Goal: Transaction & Acquisition: Purchase product/service

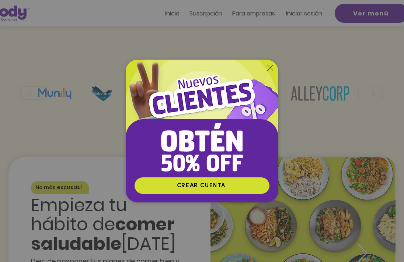
click at [270, 71] on div "Volver al sitio" at bounding box center [270, 68] width 6 height 6
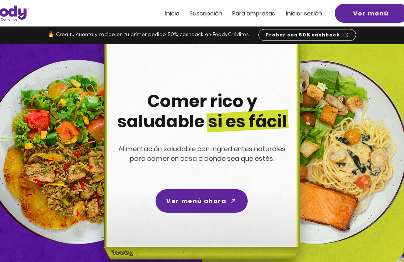
click at [182, 197] on span "Ver menú ahora" at bounding box center [196, 201] width 60 height 9
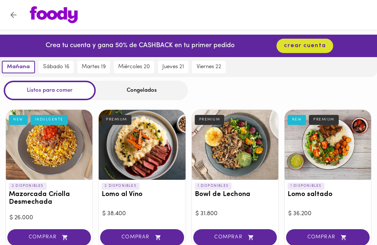
click at [46, 15] on img at bounding box center [54, 14] width 48 height 17
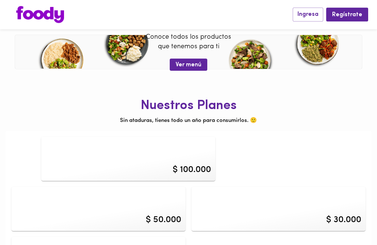
scroll to position [330, 0]
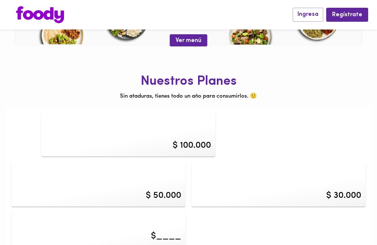
click at [350, 195] on div "$ 30.000" at bounding box center [343, 195] width 35 height 13
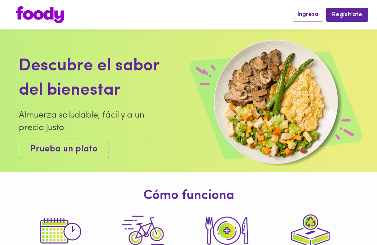
scroll to position [354, 0]
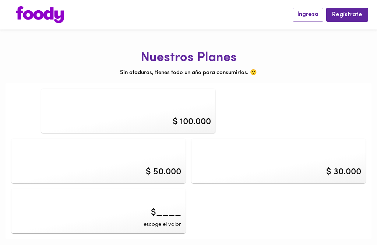
click at [187, 108] on div "$ 100.000" at bounding box center [128, 111] width 174 height 44
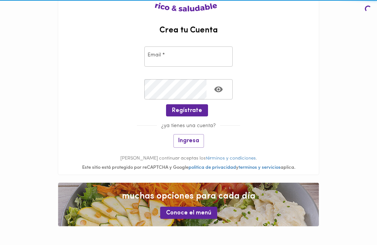
scroll to position [79, 0]
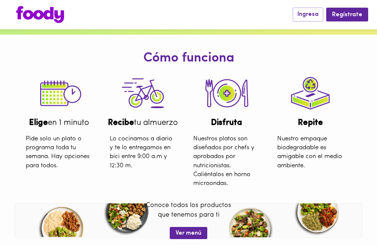
scroll to position [138, 0]
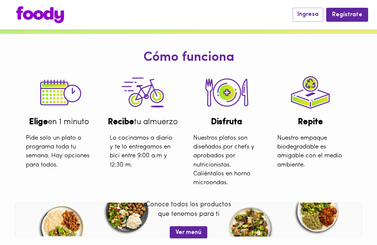
click at [191, 231] on span "Ver menú" at bounding box center [189, 232] width 26 height 7
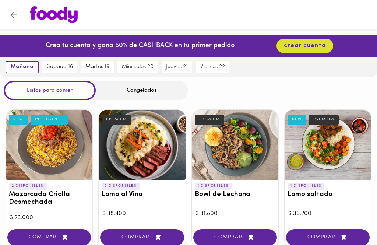
click at [139, 91] on div "Congelados" at bounding box center [142, 91] width 92 height 20
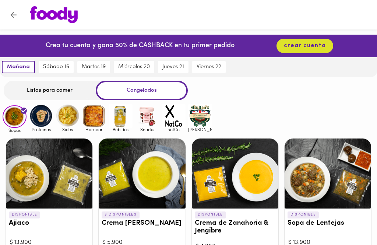
click at [38, 124] on img at bounding box center [41, 116] width 24 height 24
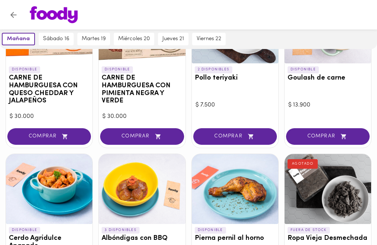
scroll to position [27, 0]
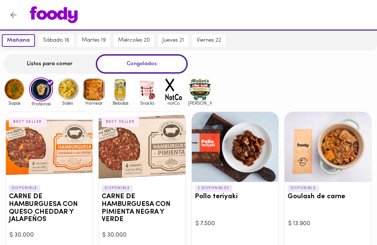
click at [241, 159] on div at bounding box center [235, 147] width 87 height 70
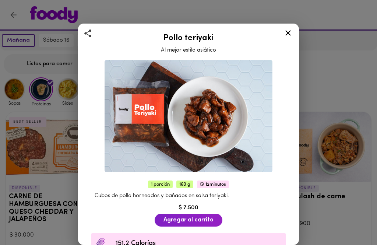
click at [287, 35] on icon at bounding box center [288, 32] width 9 height 9
